Goal: Use online tool/utility: Use online tool/utility

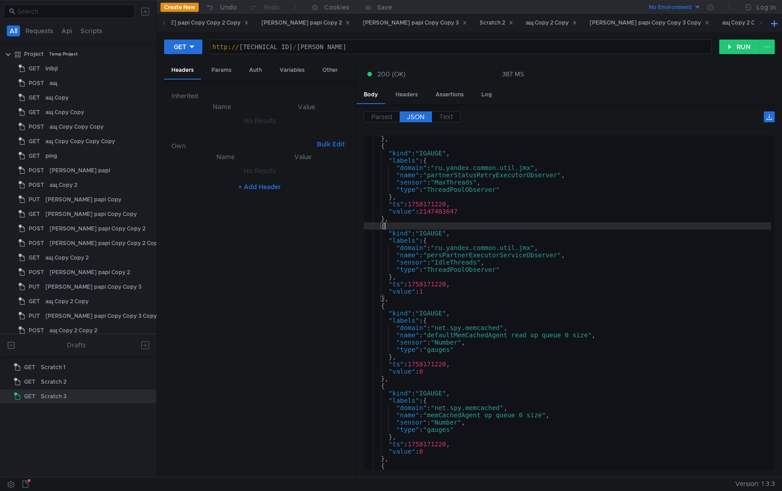
click at [772, 25] on button at bounding box center [774, 23] width 11 height 11
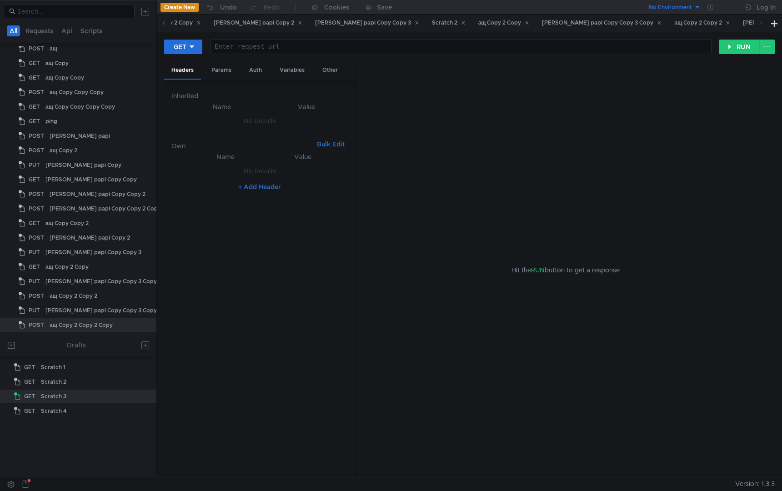
click at [260, 185] on button "+ Add Header" at bounding box center [260, 187] width 50 height 11
click at [225, 174] on div at bounding box center [232, 181] width 70 height 22
paste textarea "3:serv:CKGAAhDwl7PGBiIRCPrfehDepHsg_6nTkaXU_gE:Do0JOVkGRoqKUcMcG0pJoAHLuFTIC_Nv…"
type textarea "3:serv:CKGAAhDwl7PGBiIRCPrfehDepHsg_6nTkaXU_gE:Do0JOVkGRoqKUcMcG0pJoAHLuFTIC_Nv…"
click at [294, 174] on div at bounding box center [305, 181] width 68 height 22
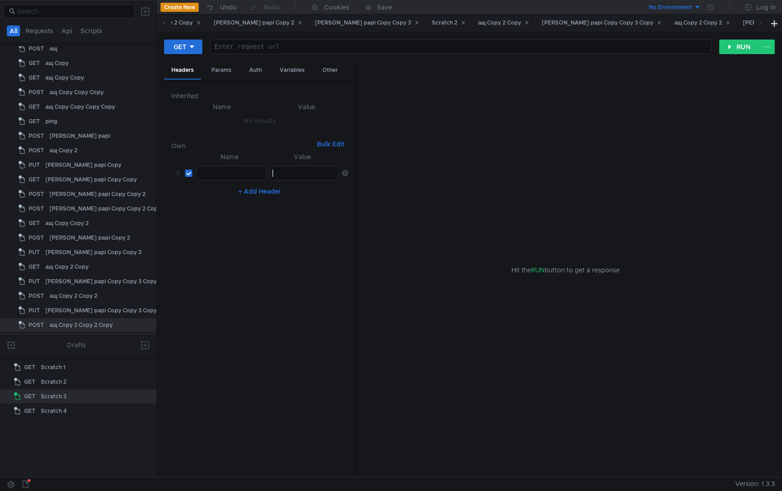
paste textarea "3:serv:CKGAAhDwl7PGBiIRCPrfehDepHsg_6nTkaXU_gE:Do0JOVkGRoqKUcMcG0pJoAHLuFTIC_Nv…"
type textarea "3:serv:CKGAAhDwl7PGBiIRCPrfehDepHsg_6nTkaXU_gE:Do0JOVkGRoqKUcMcG0pJoAHLuFTIC_Nv…"
click at [213, 176] on div at bounding box center [232, 181] width 70 height 22
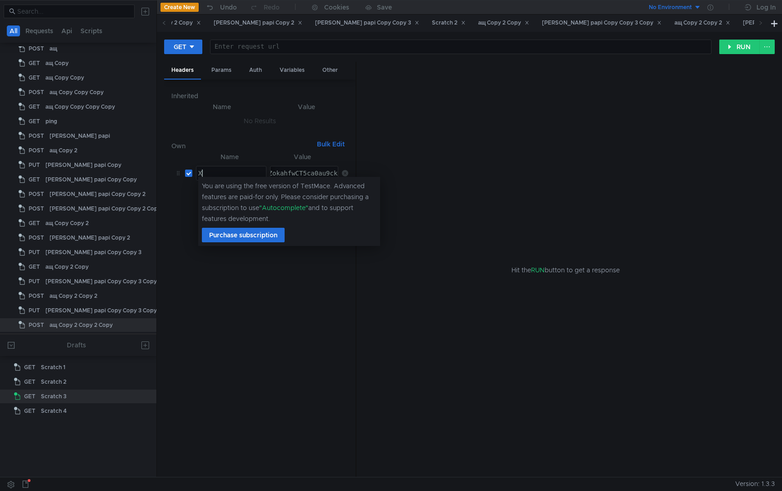
type textarea "X"
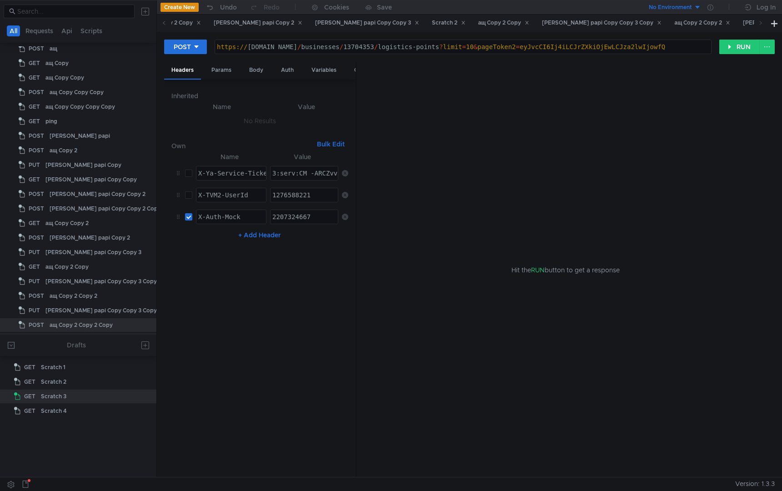
type textarea "X-Ya-Service-Ticket"
click at [241, 172] on div "X-Ya-Service-Ticket" at bounding box center [235, 181] width 76 height 22
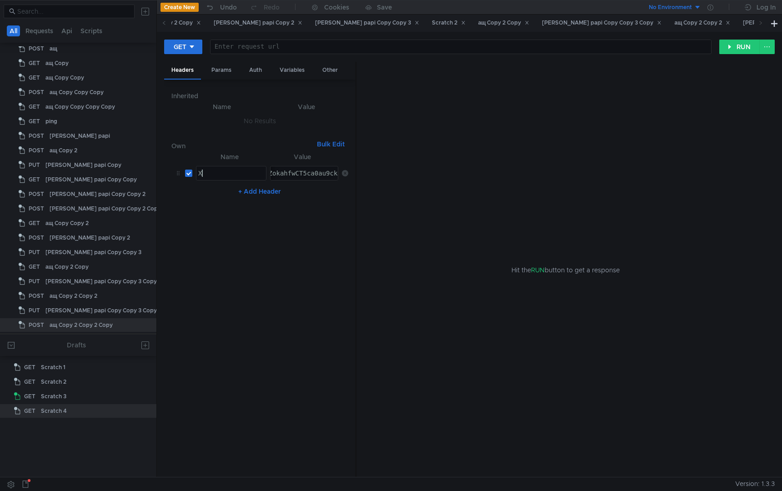
click at [225, 173] on div "X" at bounding box center [232, 181] width 70 height 22
paste textarea "-Ya-Service-Ticket"
type textarea "X-Ya-Service-Ticket"
click at [322, 309] on nz-table "Name Value X-Ya-Service-Ticket X-Ya-Service-Ticket הההההההההההההההההההההההההההה…" at bounding box center [259, 310] width 177 height 319
click at [303, 49] on div at bounding box center [461, 54] width 501 height 22
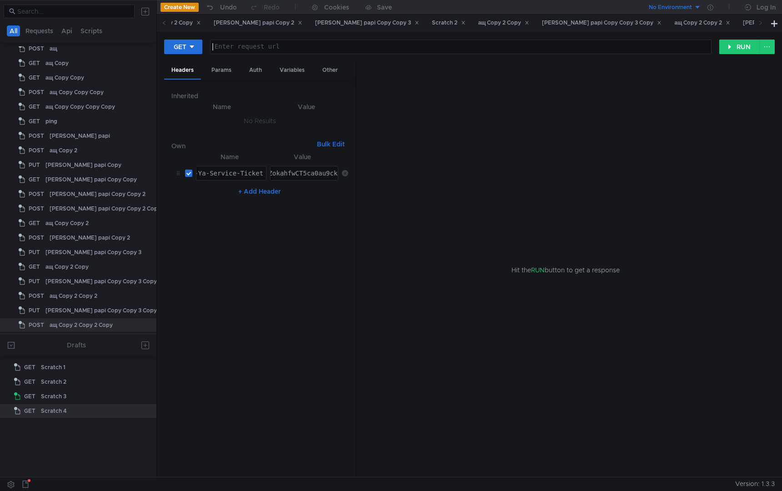
click at [248, 52] on div at bounding box center [461, 54] width 501 height 22
click at [329, 43] on div "http:// localhost:10080 /" at bounding box center [461, 54] width 501 height 22
paste textarea "/business-error-stat/partner-api/aggregated"
click at [302, 46] on div "http:// localhost:10080 // business-error-stat / partner-api / aggregated" at bounding box center [461, 54] width 501 height 22
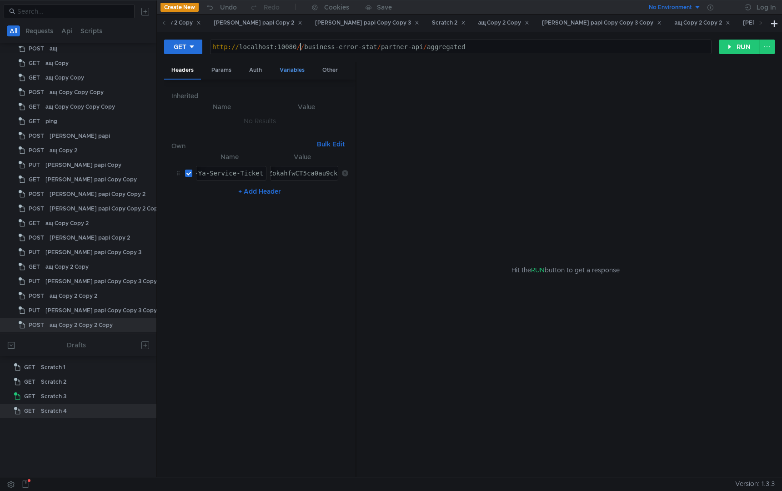
type textarea "[URL]"
click at [198, 46] on button "GET" at bounding box center [183, 47] width 38 height 15
click at [184, 80] on li "POST" at bounding box center [184, 80] width 40 height 15
click at [256, 67] on div "Body" at bounding box center [256, 70] width 29 height 17
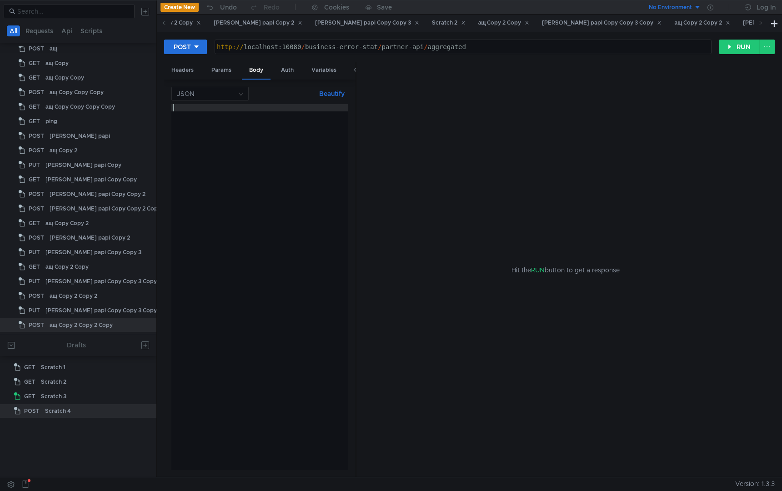
click at [276, 196] on div at bounding box center [259, 294] width 177 height 381
type textarea "{"
type textarea "}"
type textarea "{"
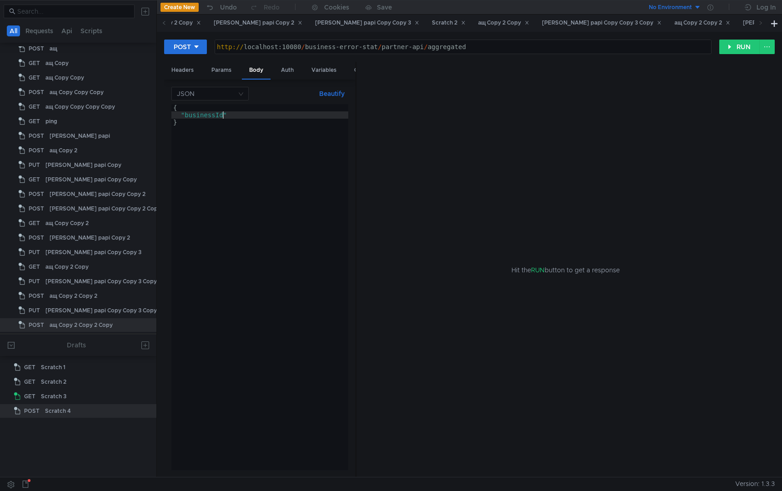
scroll to position [0, 3]
type textarea "}"
click at [739, 43] on button "RUN" at bounding box center [740, 47] width 40 height 15
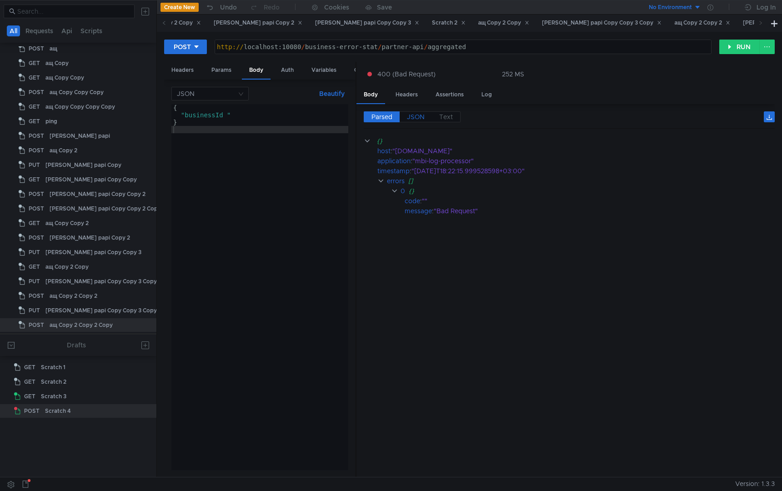
click at [416, 120] on span "JSON" at bounding box center [416, 117] width 18 height 8
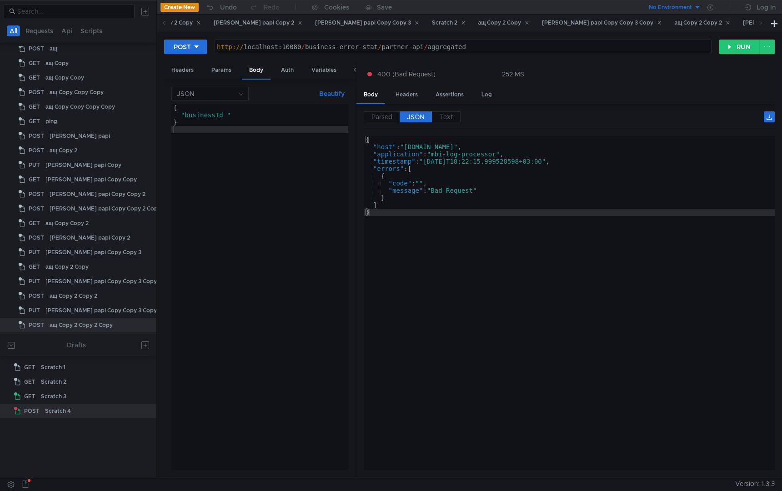
click at [227, 115] on div "{ "businessId_" }" at bounding box center [259, 294] width 177 height 381
type textarea ""businessIdFromExclusive": 01"
click at [277, 313] on div "{ "businessIdFromExclusive" : 01 }" at bounding box center [259, 294] width 177 height 381
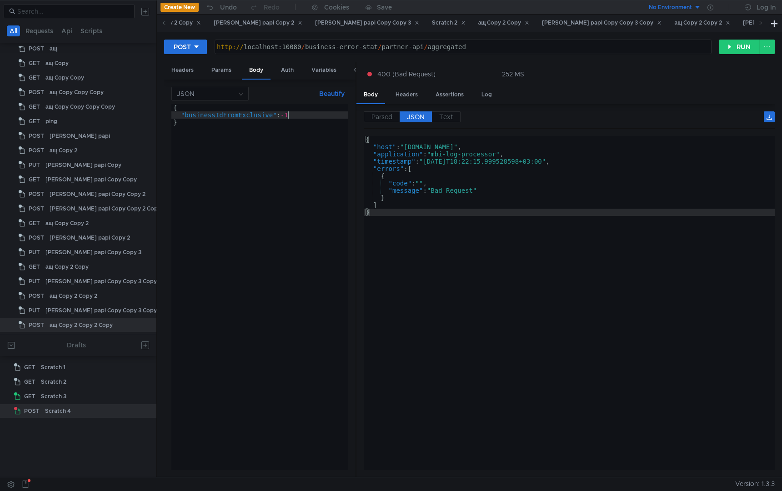
type textarea "}"
click at [735, 46] on button "RUN" at bounding box center [740, 47] width 40 height 15
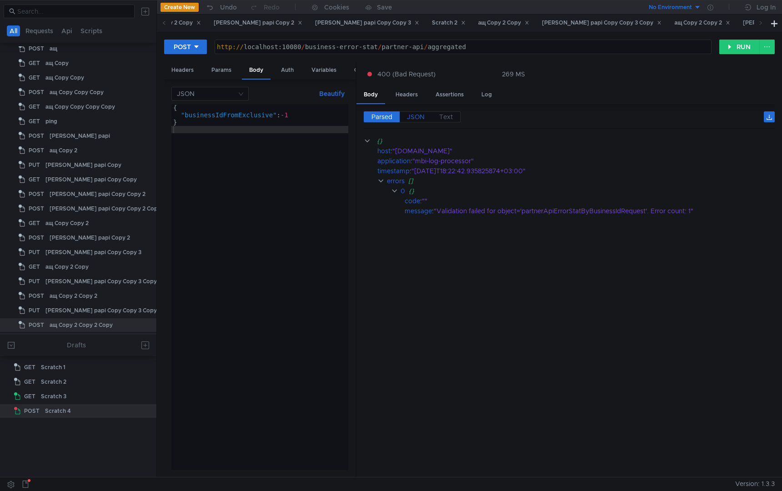
click at [418, 117] on span "JSON" at bounding box center [416, 117] width 18 height 8
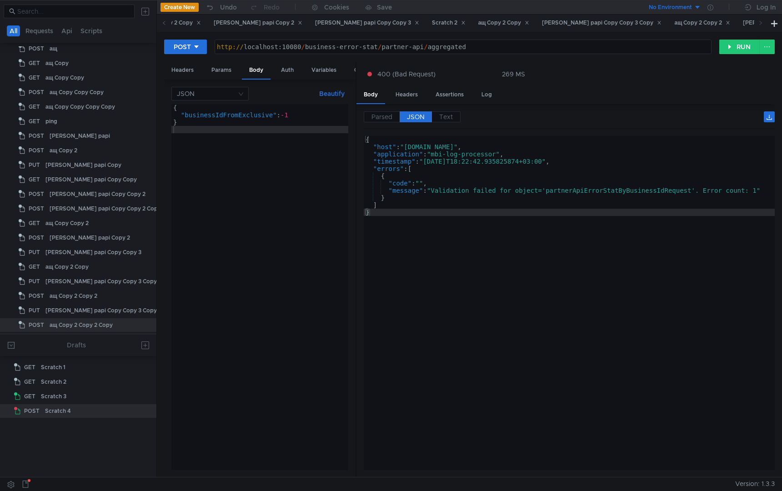
type textarea "}"
click at [516, 300] on div "{ "host" : "[DOMAIN_NAME]" , "application" : "mbi-log-processor" , "timestamp" …" at bounding box center [569, 310] width 411 height 349
click at [273, 162] on div "{ "businessIdFromExclusive" : -1 }" at bounding box center [259, 294] width 177 height 381
click at [299, 114] on div "{ "businessIdFromExclusive" : -1 }" at bounding box center [259, 294] width 177 height 381
type textarea ""businessIdFromExclusive": -1,"
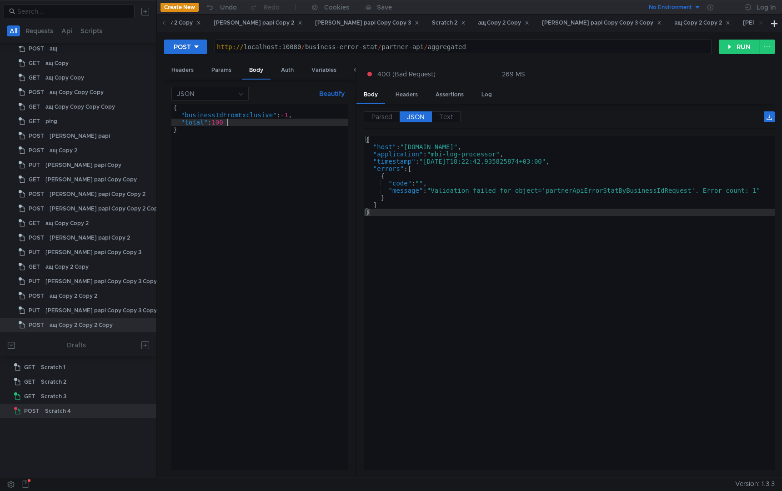
scroll to position [0, 3]
type textarea "}"
click at [734, 42] on button "RUN" at bounding box center [740, 47] width 40 height 15
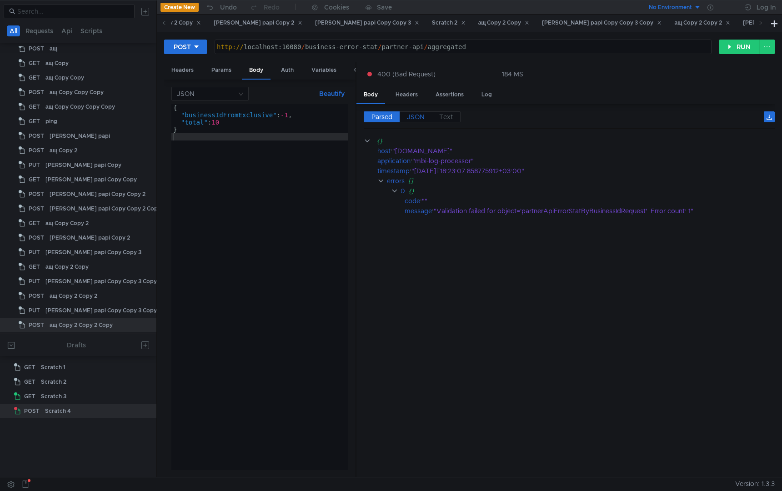
click at [418, 116] on span "JSON" at bounding box center [416, 117] width 18 height 8
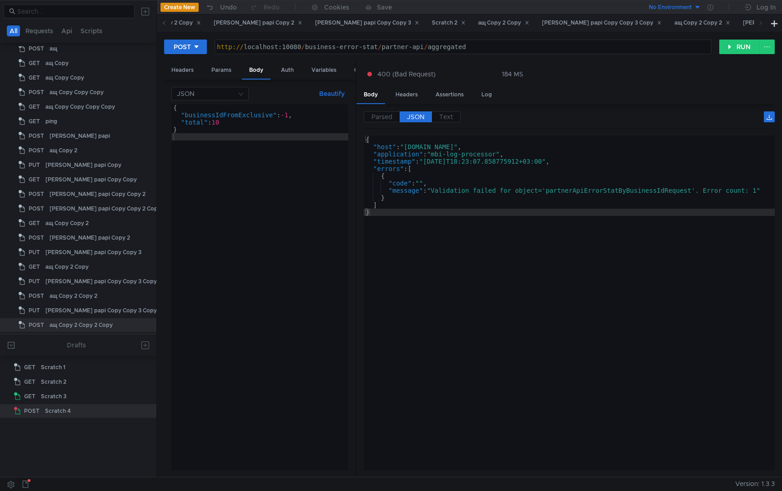
type textarea "}"
click at [474, 268] on div "{ "host" : "[DOMAIN_NAME]" , "application" : "mbi-log-processor" , "timestamp" …" at bounding box center [569, 310] width 411 height 349
click at [187, 124] on div "{ "businessIdFromExclusive" : -1 , "total" : 10 }" at bounding box center [259, 294] width 177 height 381
type textarea ""limit": 10"
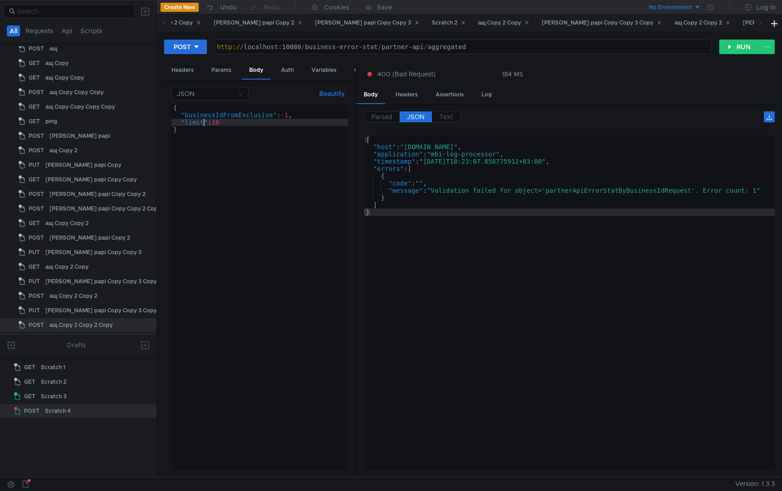
scroll to position [0, 2]
click at [279, 288] on div "{ "businessIdFromExclusive" : -1 , "limit" : 10 }" at bounding box center [259, 294] width 177 height 381
click at [739, 50] on button "RUN" at bounding box center [740, 47] width 40 height 15
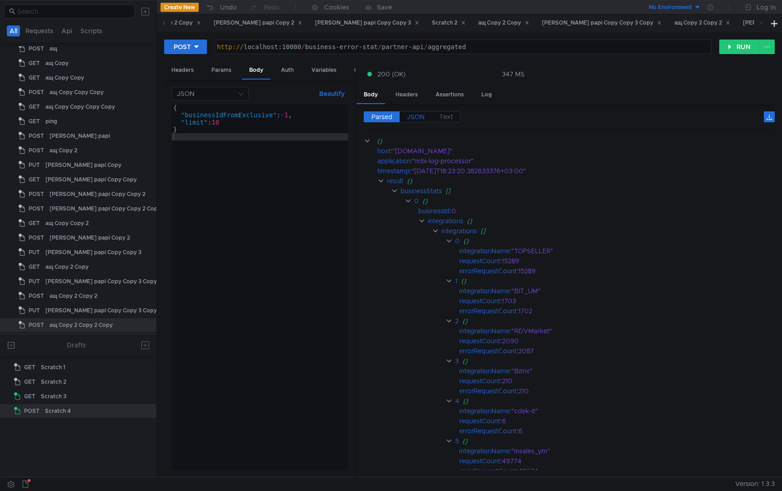
click at [414, 116] on span "JSON" at bounding box center [416, 117] width 18 height 8
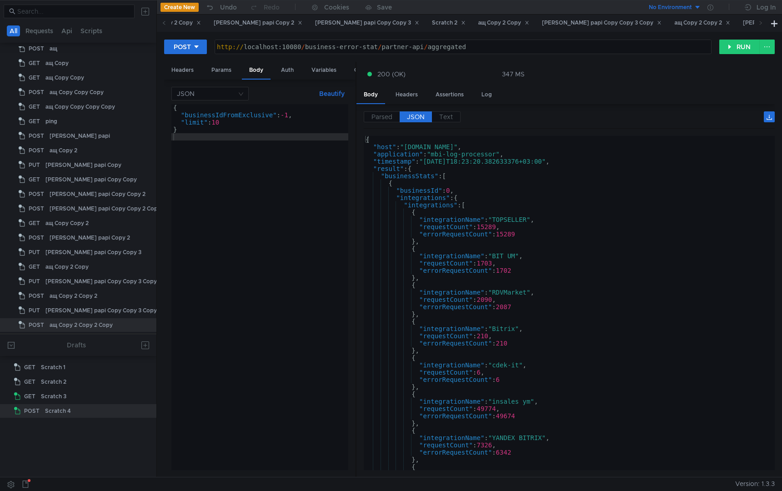
click at [527, 194] on div "{ "host" : "[DOMAIN_NAME]" , "application" : "mbi-log-processor" , "timestamp" …" at bounding box center [568, 310] width 408 height 349
drag, startPoint x: 475, startPoint y: 192, endPoint x: 310, endPoint y: 192, distance: 165.6
click at [310, 192] on as-split "Headers Params Body Auth Variables Other JSON Beautify { "businessIdFromExclusi…" at bounding box center [469, 270] width 611 height 416
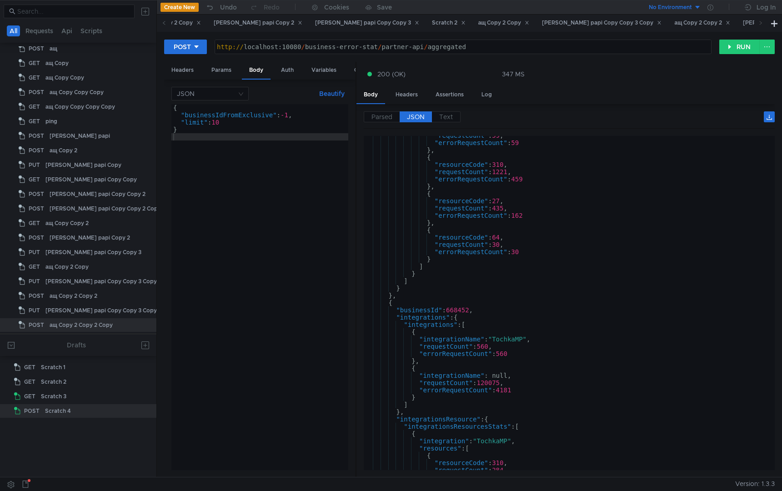
scroll to position [10747, 0]
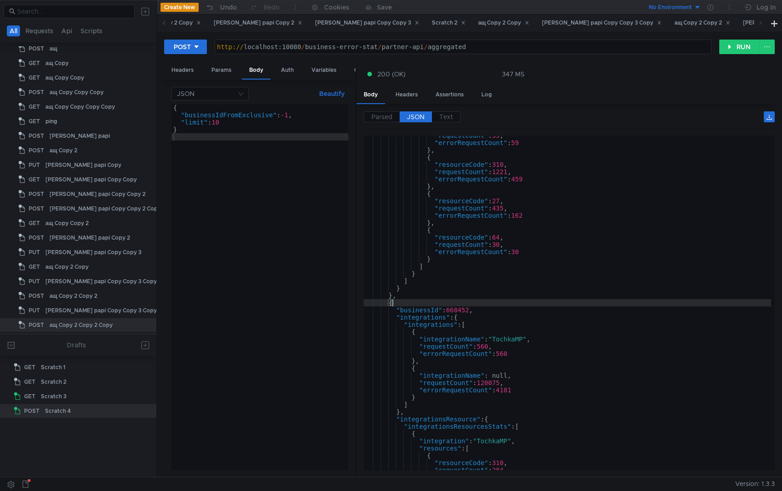
drag, startPoint x: 443, startPoint y: 305, endPoint x: 290, endPoint y: 315, distance: 152.7
click at [292, 315] on as-split "Headers Params Body Auth Variables Other JSON Beautify { "businessIdFromExclusi…" at bounding box center [469, 270] width 611 height 416
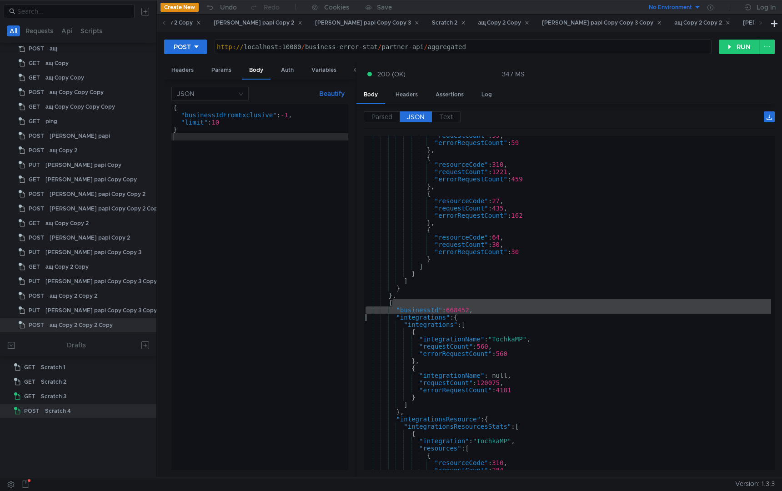
click at [475, 298] on div ""requestCount" : 59 , "errorRequestCount" : 59 } , { "resourceCode" : 310 , "re…" at bounding box center [568, 306] width 408 height 349
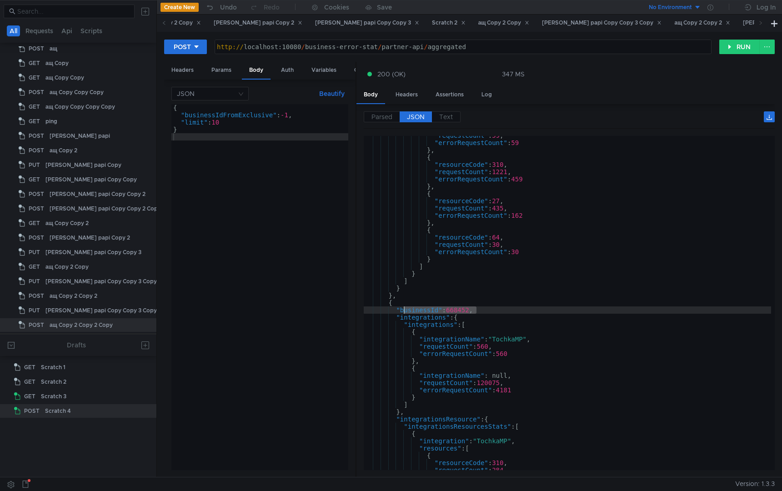
drag, startPoint x: 484, startPoint y: 312, endPoint x: 341, endPoint y: 314, distance: 143.3
click at [341, 314] on as-split "Headers Params Body Auth Variables Other JSON Beautify { "businessIdFromExclusi…" at bounding box center [469, 270] width 611 height 416
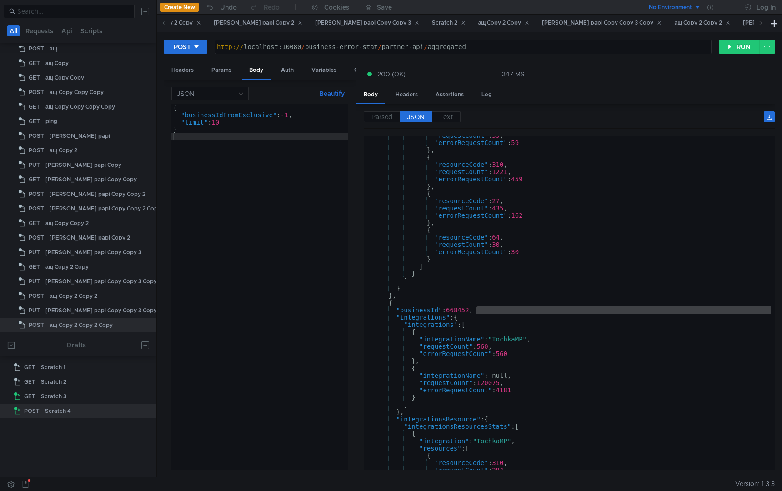
click at [586, 353] on div ""requestCount" : 59 , "errorRequestCount" : 59 } , { "resourceCode" : 310 , "re…" at bounding box center [568, 306] width 408 height 349
type textarea ""errorRequestCount": 560"
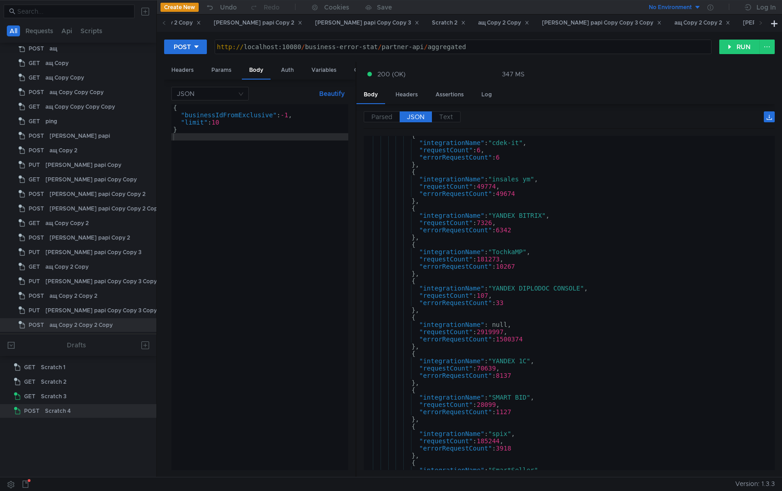
scroll to position [0, 0]
